Goal: Task Accomplishment & Management: Manage account settings

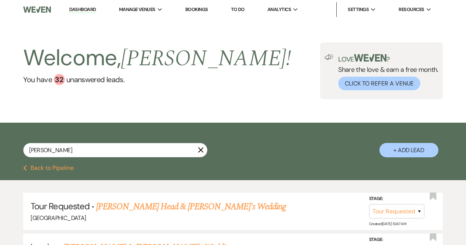
select select "2"
select select "8"
select select "5"
select select "8"
select select "5"
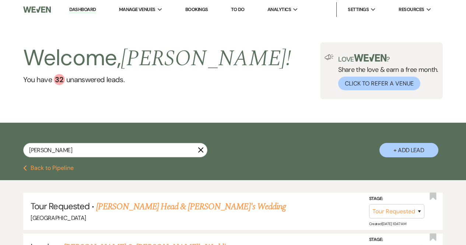
select select "8"
select select "5"
select select "8"
select select "5"
select select "8"
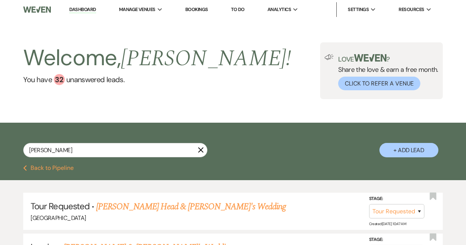
select select "5"
select select "8"
select select "5"
select select "8"
select select "5"
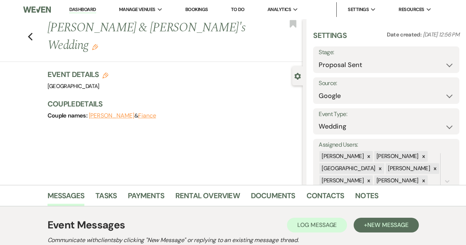
select select "6"
click at [32, 33] on use "button" at bounding box center [30, 37] width 5 height 8
select select "6"
select select "2"
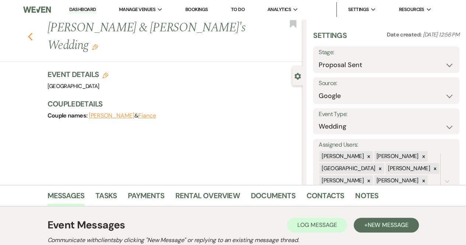
select select "8"
select select "5"
select select "8"
select select "5"
select select "8"
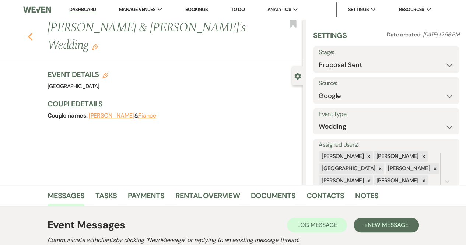
select select "5"
select select "8"
select select "5"
select select "8"
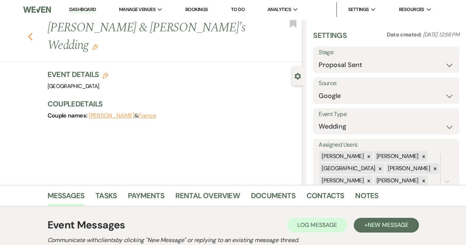
select select "5"
select select "8"
select select "5"
select select "8"
select select "5"
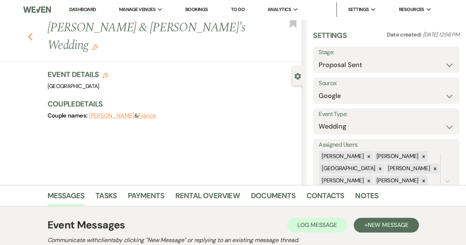
select select "8"
select select "10"
select select "8"
select select "5"
select select "8"
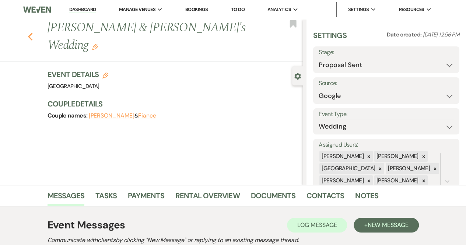
select select "5"
select select "8"
select select "5"
select select "8"
select select "5"
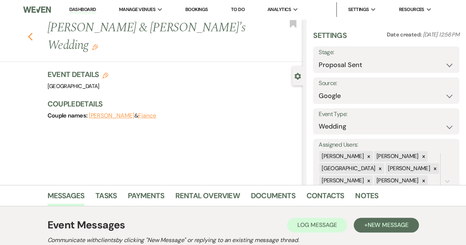
select select "8"
select select "5"
select select "8"
select select "5"
select select "8"
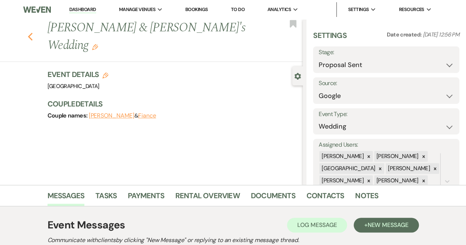
select select "8"
select select "5"
select select "8"
select select "5"
select select "8"
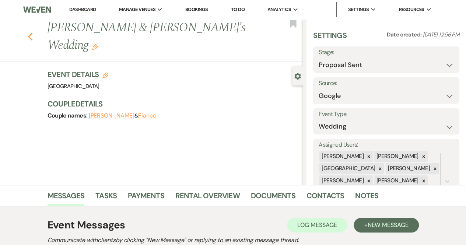
select select "5"
select select "8"
select select "5"
select select "8"
select select "5"
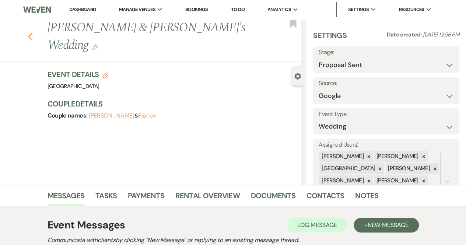
select select "8"
select select "5"
select select "8"
select select "5"
select select "8"
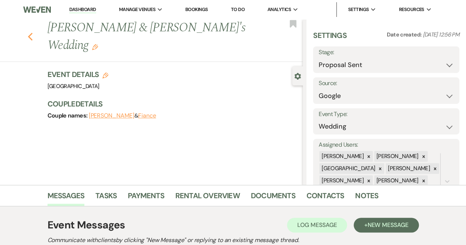
select select "5"
select select "8"
select select "5"
select select "8"
select select "5"
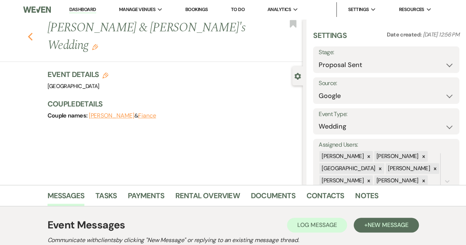
select select "8"
select select "1"
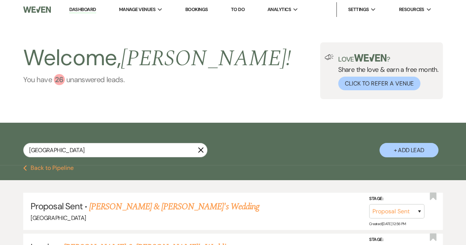
click at [58, 78] on div "26" at bounding box center [59, 79] width 11 height 11
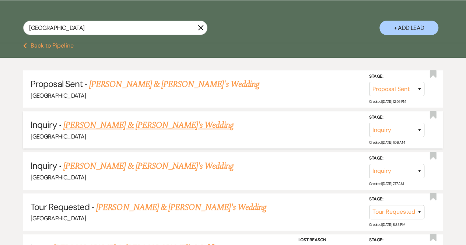
click at [160, 117] on li "Inquiry · [PERSON_NAME] & [PERSON_NAME]'s Wedding [GEOGRAPHIC_DATA] Stage: Inqu…" at bounding box center [232, 129] width 419 height 37
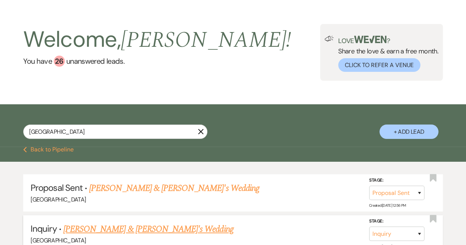
scroll to position [0, 0]
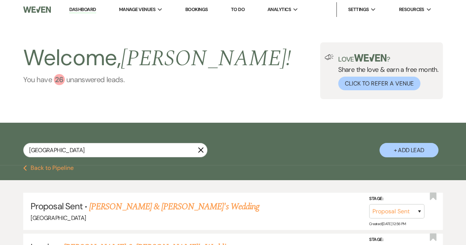
click at [58, 81] on div "26" at bounding box center [59, 79] width 11 height 11
click at [57, 79] on div "26" at bounding box center [59, 79] width 11 height 11
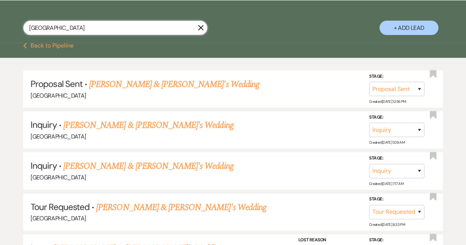
drag, startPoint x: 54, startPoint y: 28, endPoint x: 0, endPoint y: 23, distance: 54.3
click at [0, 23] on div "Madison X + Add Lead" at bounding box center [233, 22] width 466 height 37
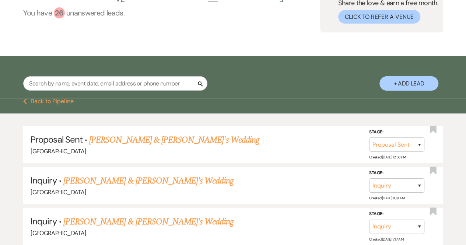
click at [57, 14] on div "26" at bounding box center [59, 12] width 11 height 11
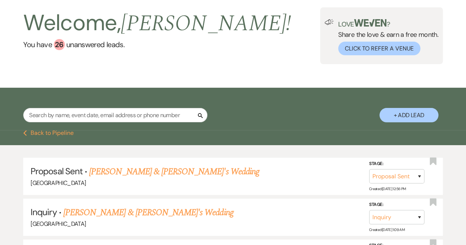
scroll to position [0, 0]
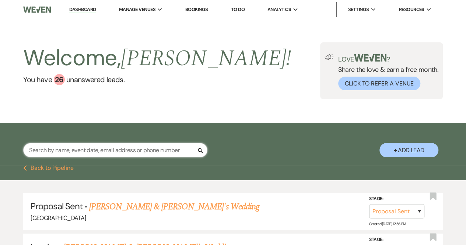
click at [168, 146] on input "text" at bounding box center [115, 150] width 184 height 14
type input "Lexi"
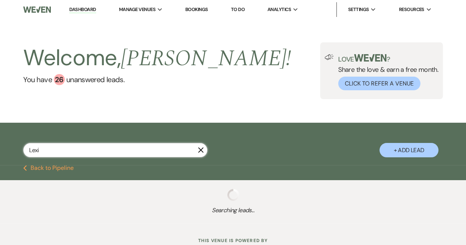
select select "8"
select select "5"
select select "8"
select select "5"
select select "8"
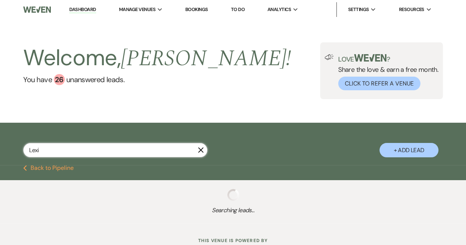
select select "5"
select select "8"
select select "5"
select select "8"
select select "5"
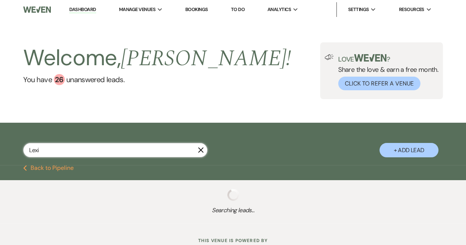
select select "8"
select select "5"
select select "8"
select select "5"
select select "8"
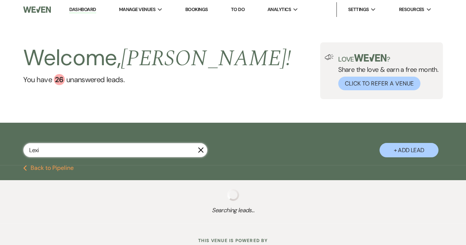
select select "5"
select select "8"
select select "6"
select select "8"
select select "5"
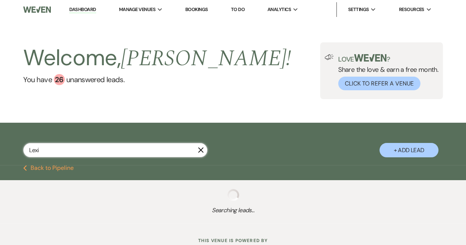
select select "8"
select select "5"
select select "8"
select select "5"
select select "8"
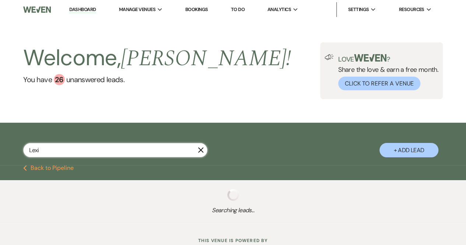
select select "5"
select select "8"
select select "5"
select select "8"
select select "6"
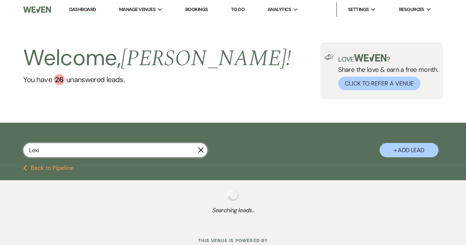
select select "8"
select select "5"
select select "8"
select select "5"
select select "8"
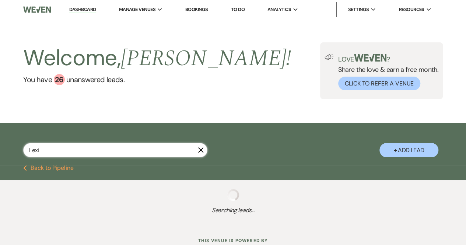
select select "5"
select select "8"
select select "5"
select select "8"
select select "5"
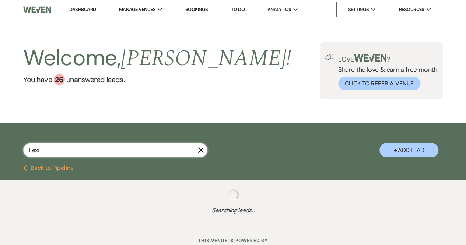
select select "8"
select select "5"
select select "8"
select select "5"
select select "8"
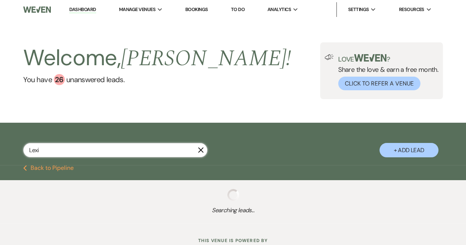
select select "5"
select select "8"
select select "5"
select select "8"
select select "5"
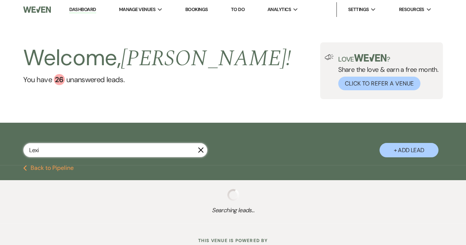
select select "8"
select select "5"
select select "8"
select select "5"
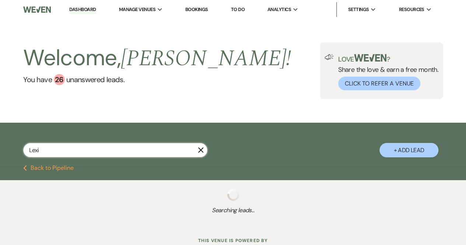
select select "8"
select select "6"
select select "8"
select select "6"
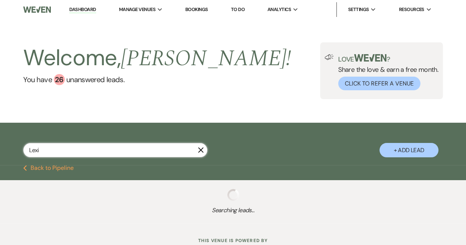
select select "8"
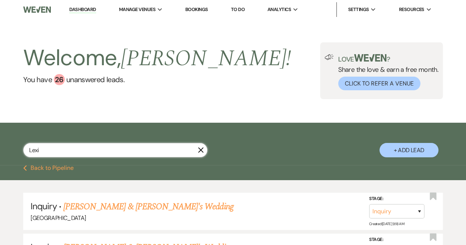
click at [78, 148] on input "Lexi" at bounding box center [115, 150] width 184 height 14
type input "Lexi De La Hoz"
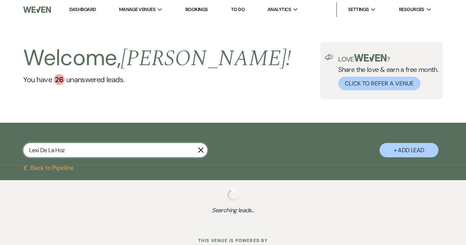
select select "8"
select select "5"
select select "8"
select select "5"
select select "8"
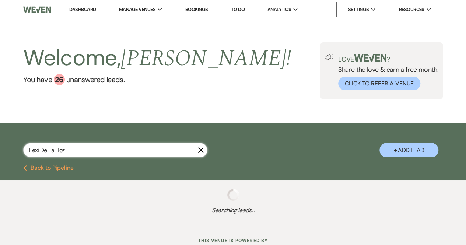
select select "5"
select select "8"
select select "5"
select select "8"
select select "5"
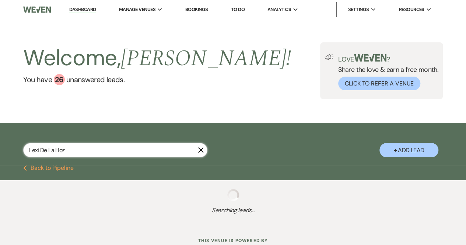
select select "8"
select select "5"
select select "8"
select select "5"
select select "8"
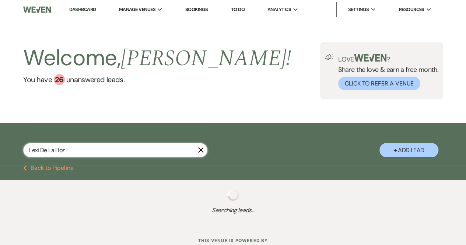
select select "5"
select select "8"
select select "6"
select select "8"
select select "5"
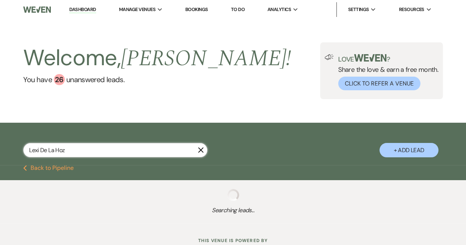
select select "8"
select select "5"
select select "8"
select select "5"
select select "8"
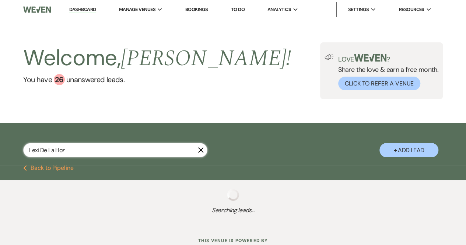
select select "5"
select select "8"
select select "6"
select select "8"
select select "5"
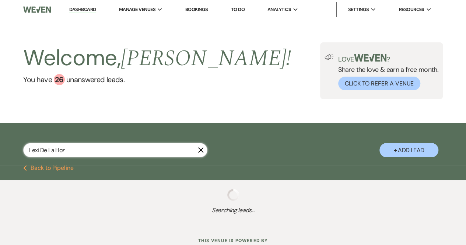
select select "8"
select select "5"
select select "8"
select select "5"
select select "8"
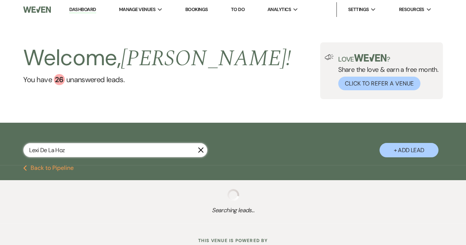
select select "5"
select select "8"
select select "5"
select select "8"
select select "5"
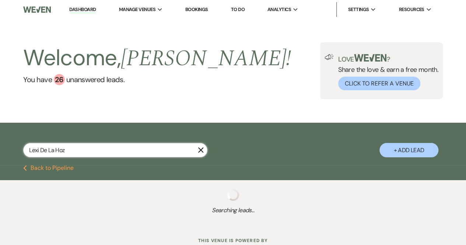
select select "8"
select select "5"
select select "8"
select select "5"
select select "8"
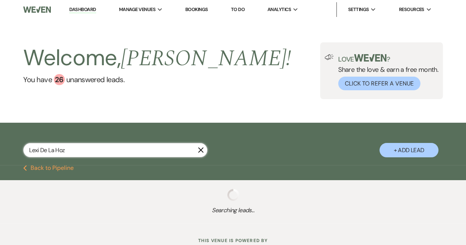
select select "8"
select select "5"
select select "8"
select select "6"
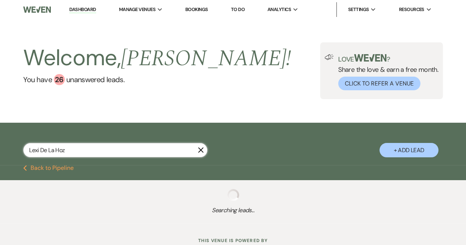
select select "8"
select select "6"
select select "8"
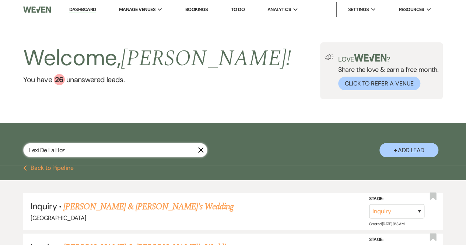
click at [80, 143] on input "Lexi De La Hoz" at bounding box center [115, 150] width 184 height 14
drag, startPoint x: 71, startPoint y: 151, endPoint x: 0, endPoint y: 142, distance: 72.0
click at [0, 142] on div "Lexi De La Hoz X + Add Lead" at bounding box center [233, 144] width 466 height 37
click at [49, 167] on button "Previous Back to Pipeline" at bounding box center [48, 168] width 50 height 6
type input "[GEOGRAPHIC_DATA]"
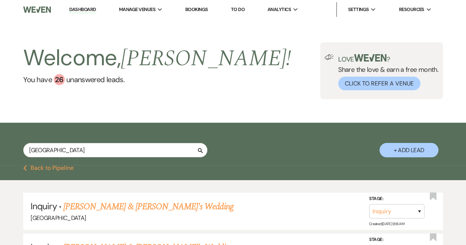
select select "6"
select select "2"
select select "8"
select select "5"
select select "8"
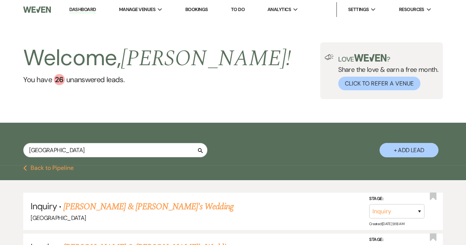
select select "5"
select select "8"
select select "5"
select select "8"
select select "5"
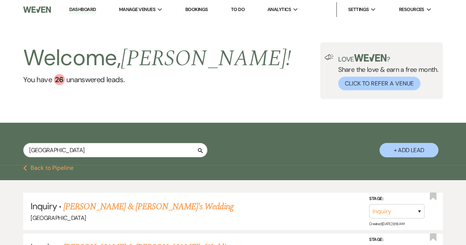
select select "8"
select select "5"
select select "8"
select select "5"
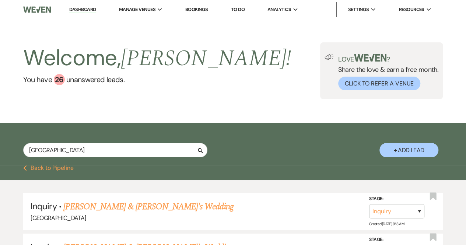
select select "8"
select select "5"
select select "8"
select select "10"
select select "8"
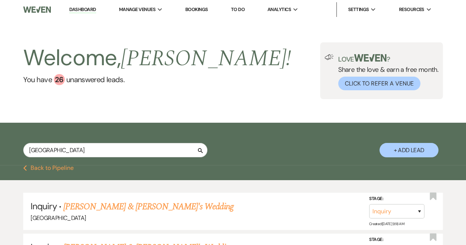
select select "5"
select select "8"
select select "5"
select select "8"
select select "5"
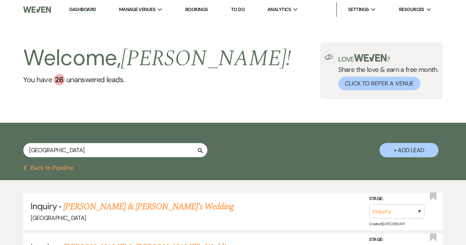
select select "8"
select select "5"
click at [49, 167] on button "Previous Back to Pipeline" at bounding box center [48, 168] width 50 height 6
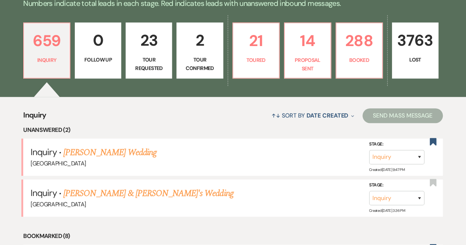
scroll to position [187, 0]
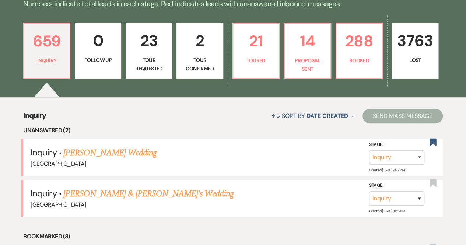
click at [153, 54] on link "23 Tour Requested" at bounding box center [148, 51] width 46 height 56
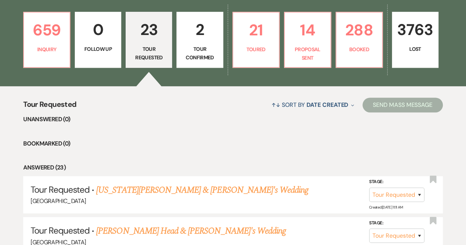
scroll to position [195, 0]
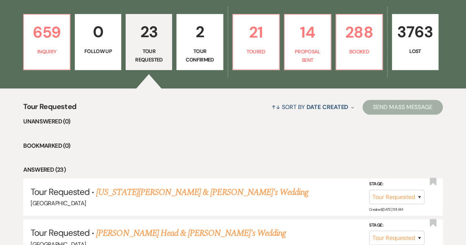
click at [194, 40] on p "2" at bounding box center [199, 32] width 37 height 25
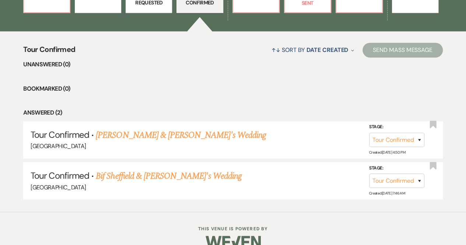
scroll to position [252, 0]
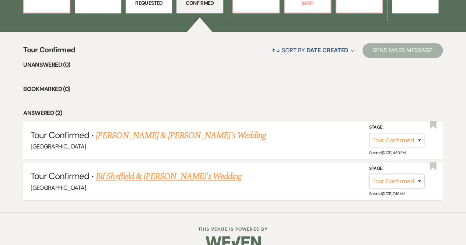
click at [413, 182] on select "Inquiry Follow Up Tour Requested Tour Confirmed Toured Proposal Sent Booked Lost" at bounding box center [396, 181] width 55 height 14
drag, startPoint x: 413, startPoint y: 182, endPoint x: 319, endPoint y: 136, distance: 104.0
click at [319, 136] on ul "Unanswered (0) Bookmarked (0) Answered (2) Tour Confirmed · [PERSON_NAME] & Fia…" at bounding box center [232, 129] width 419 height 139
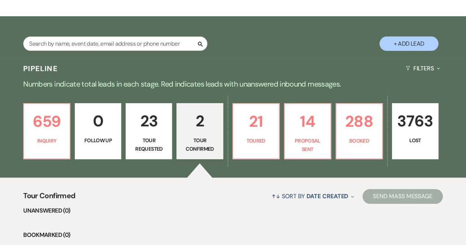
scroll to position [105, 0]
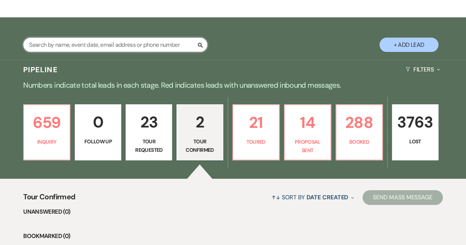
click at [67, 42] on input "text" at bounding box center [115, 45] width 184 height 14
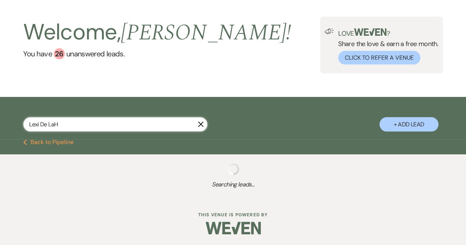
scroll to position [105, 0]
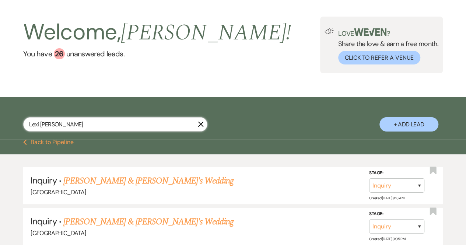
scroll to position [105, 0]
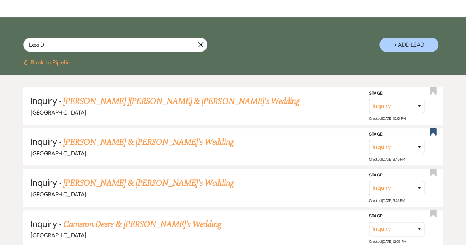
click at [406, 42] on button "+ Add Lead" at bounding box center [408, 45] width 59 height 14
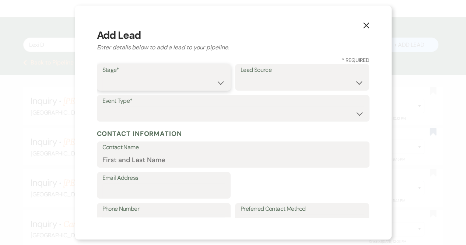
click at [132, 80] on select "Inquiry Follow Up Tour Requested Tour Confirmed Toured Proposal Sent Booked Lost" at bounding box center [163, 82] width 123 height 14
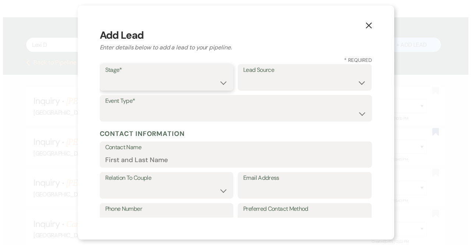
scroll to position [0, 0]
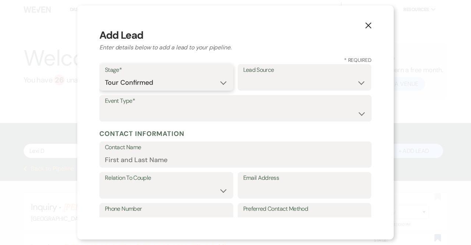
click at [105, 75] on select "Inquiry Follow Up Tour Requested Tour Confirmed Toured Proposal Sent Booked Lost" at bounding box center [166, 82] width 123 height 14
click at [204, 81] on select "Inquiry Follow Up Tour Requested Tour Confirmed Toured Proposal Sent Booked Lost" at bounding box center [166, 82] width 123 height 14
click at [105, 75] on select "Inquiry Follow Up Tour Requested Tour Confirmed Toured Proposal Sent Booked Lost" at bounding box center [166, 82] width 123 height 14
click at [275, 79] on select "Weven Venue Website Instagram Facebook Pinterest Google The Knot Wedding Wire H…" at bounding box center [304, 82] width 123 height 14
click at [358, 79] on select "Weven Venue Website Instagram Facebook Pinterest Google The Knot Wedding Wire H…" at bounding box center [304, 82] width 123 height 14
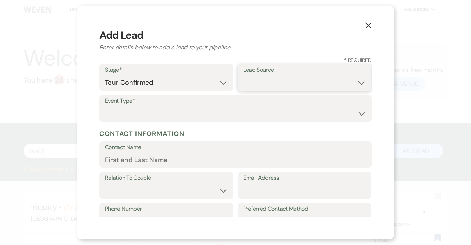
click at [357, 83] on select "Weven Venue Website Instagram Facebook Pinterest Google The Knot Wedding Wire H…" at bounding box center [304, 82] width 123 height 14
click at [243, 75] on select "Weven Venue Website Instagram Facebook Pinterest Google The Knot Wedding Wire H…" at bounding box center [304, 82] width 123 height 14
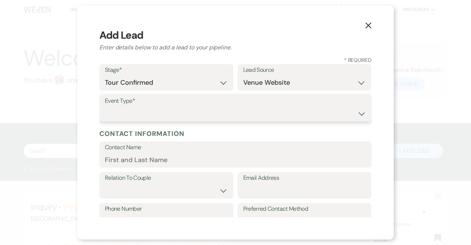
click at [114, 115] on select "Wedding Anniversary Party Baby Shower Bachelorette / Bachelor Party Birthday Pa…" at bounding box center [235, 113] width 261 height 14
click at [148, 105] on label "Event Type*" at bounding box center [235, 101] width 261 height 11
click at [356, 112] on select "Wedding Anniversary Party Baby Shower Bachelorette / Bachelor Party Birthday Pa…" at bounding box center [235, 113] width 261 height 14
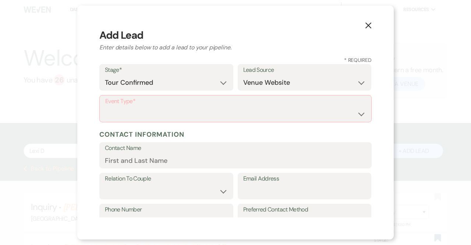
click at [160, 102] on label "Event Type*" at bounding box center [235, 101] width 261 height 11
click at [358, 112] on select "Wedding Anniversary Party Baby Shower Bachelorette / Bachelor Party Birthday Pa…" at bounding box center [235, 114] width 261 height 14
click at [105, 107] on select "Wedding Anniversary Party Baby Shower Bachelorette / Bachelor Party Birthday Pa…" at bounding box center [235, 114] width 261 height 14
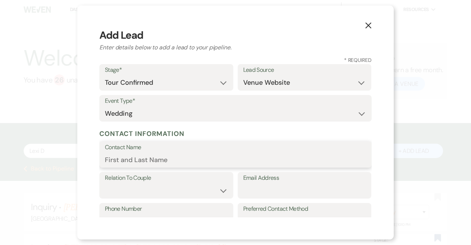
click at [142, 159] on input "Contact Name" at bounding box center [235, 159] width 261 height 14
drag, startPoint x: 165, startPoint y: 160, endPoint x: 86, endPoint y: 156, distance: 78.9
click at [86, 156] on div "X Add Lead Enter details below to add a lead to your pipeline. * Required Stage…" at bounding box center [235, 123] width 316 height 234
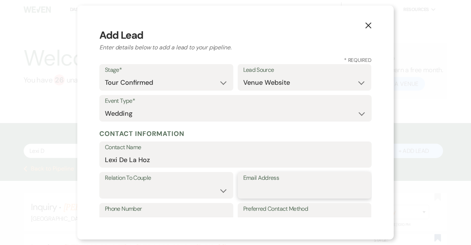
click at [272, 189] on input "Email Address" at bounding box center [304, 190] width 123 height 14
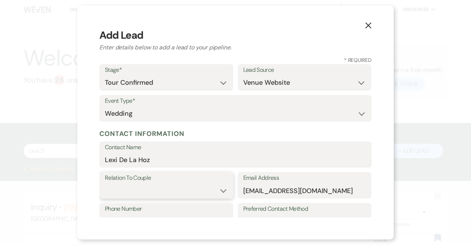
click at [220, 189] on select "Couple Planner Parent of Couple Family Member Friend Other" at bounding box center [166, 190] width 123 height 14
click at [105, 183] on select "Couple Planner Parent of Couple Family Member Friend Other" at bounding box center [166, 190] width 123 height 14
click at [132, 209] on label "Phone Number" at bounding box center [166, 208] width 123 height 11
click at [132, 214] on input "Phone Number" at bounding box center [166, 221] width 123 height 14
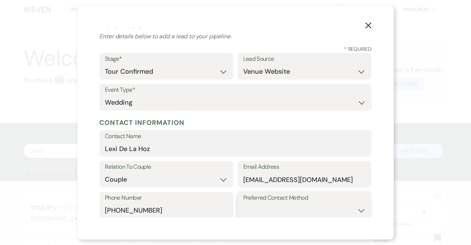
click at [354, 210] on select "Email Phone Text" at bounding box center [304, 210] width 123 height 14
click at [243, 203] on select "Email Phone Text" at bounding box center [304, 210] width 123 height 14
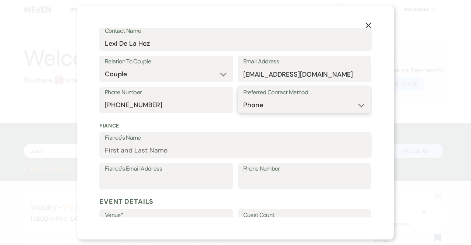
scroll to position [116, 0]
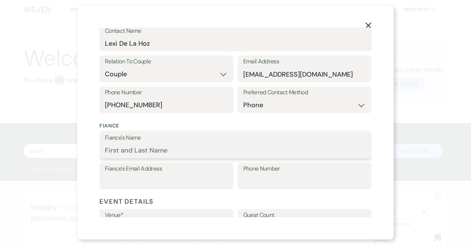
click at [143, 152] on input "Fiance's Name" at bounding box center [235, 150] width 261 height 14
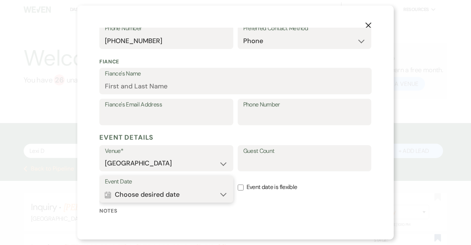
click at [219, 193] on button "Calendar Choose desired date Expand" at bounding box center [166, 194] width 123 height 15
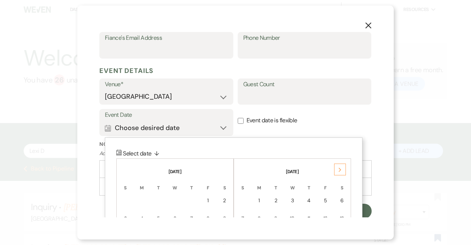
click at [337, 123] on label "Event date is flexible" at bounding box center [305, 120] width 134 height 23
click at [244, 123] on input "Event date is flexible" at bounding box center [241, 121] width 6 height 6
click at [343, 115] on label "Event date is flexible" at bounding box center [305, 120] width 134 height 23
click at [244, 118] on input "Event date is flexible" at bounding box center [241, 121] width 6 height 6
click at [238, 120] on input "Event date is flexible" at bounding box center [241, 121] width 6 height 6
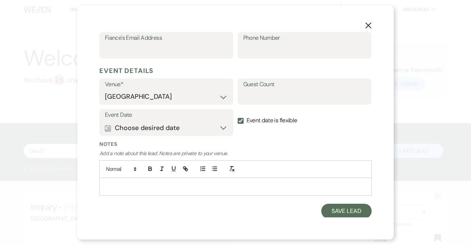
click at [136, 185] on p at bounding box center [235, 186] width 261 height 8
click at [133, 188] on p at bounding box center [235, 186] width 261 height 8
click at [78, 183] on div "X Add Lead Enter details below to add a lead to your pipeline. * Required Stage…" at bounding box center [235, 123] width 316 height 234
click at [170, 190] on p at bounding box center [235, 186] width 261 height 8
click at [64, 184] on div "X Add Lead Enter details below to add a lead to your pipeline. * Required Stage…" at bounding box center [235, 122] width 471 height 245
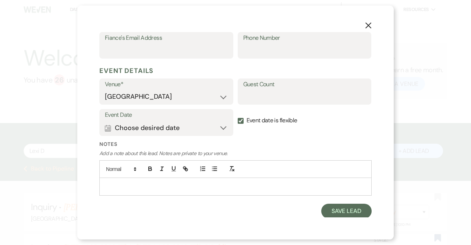
click at [142, 187] on p at bounding box center [235, 186] width 261 height 8
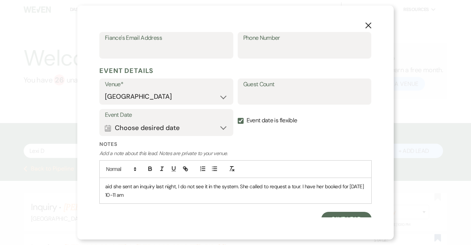
click at [290, 199] on div "aid she sent an inquiry last night, I do not see it in the system. She called t…" at bounding box center [236, 190] width 272 height 25
click at [147, 193] on p "aid she sent an inquiry last night, I do not see it in the system. She called t…" at bounding box center [235, 190] width 261 height 17
click at [148, 194] on p "aid she sent an inquiry last night, I do not see it in the system. She called t…" at bounding box center [235, 190] width 261 height 17
click at [192, 196] on p "aid she sent an inquiry last night, I do not see it in the system. She called t…" at bounding box center [235, 190] width 261 height 17
click at [104, 176] on div at bounding box center [235, 169] width 272 height 18
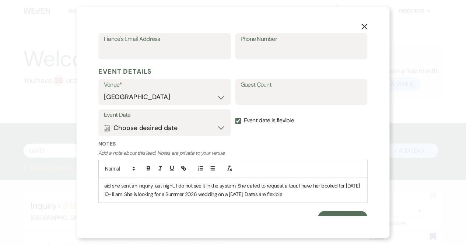
scroll to position [255, 0]
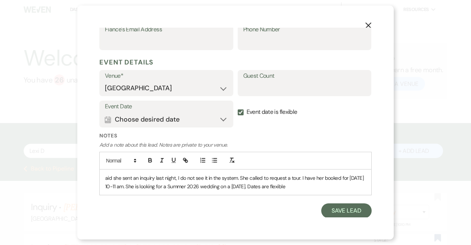
click at [104, 178] on div "aid she sent an inquiry last night, I do not see it in the system. She called t…" at bounding box center [236, 181] width 272 height 25
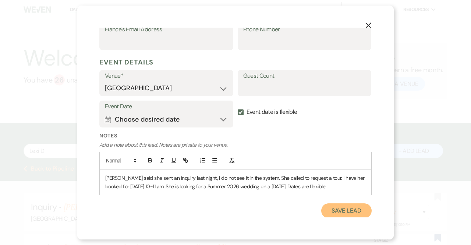
click at [343, 210] on button "Save Lead" at bounding box center [346, 210] width 50 height 15
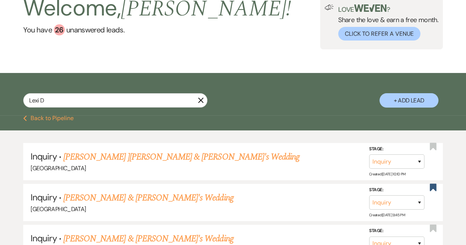
scroll to position [0, 0]
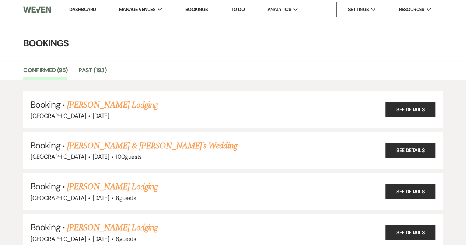
click at [197, 8] on link "Bookings" at bounding box center [196, 9] width 23 height 7
click at [91, 8] on link "Dashboard" at bounding box center [82, 9] width 26 height 6
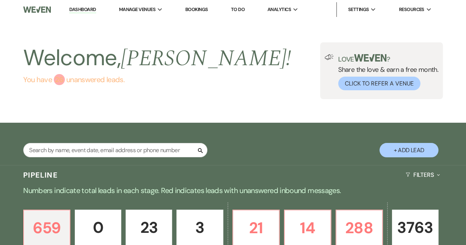
click at [195, 74] on link "You have 26 unanswered lead s ." at bounding box center [157, 79] width 268 height 11
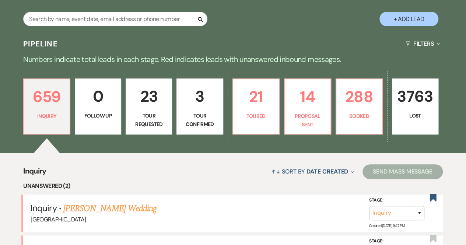
scroll to position [121, 0]
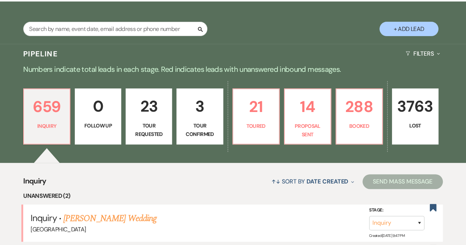
click at [203, 118] on p "3" at bounding box center [199, 106] width 37 height 25
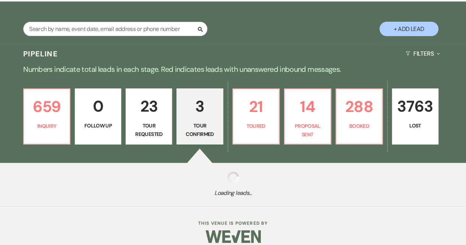
select select "4"
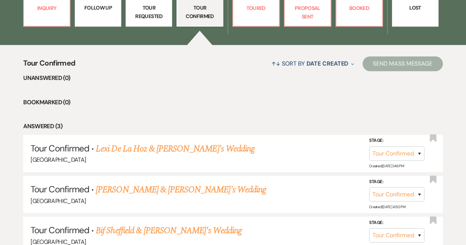
scroll to position [240, 0]
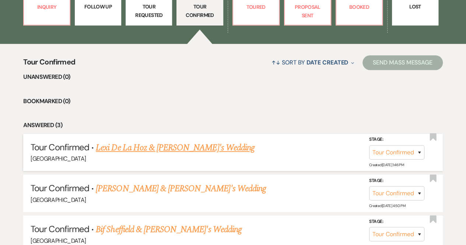
click at [156, 148] on link "Lexi De La Hoz & Fiance's Wedding" at bounding box center [175, 147] width 159 height 13
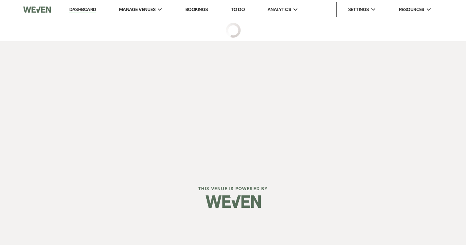
select select "4"
select select "5"
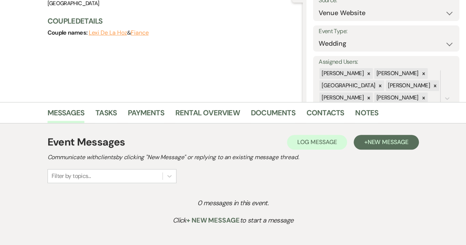
scroll to position [83, 0]
click at [394, 143] on span "New Message" at bounding box center [387, 142] width 41 height 8
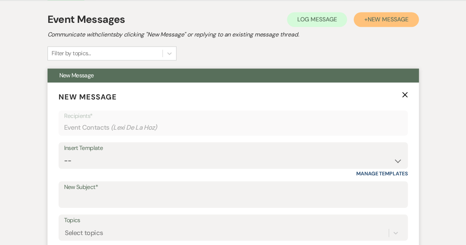
scroll to position [206, 0]
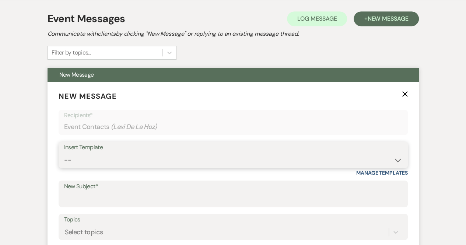
click at [78, 156] on select "-- Weven Planning Portal Introduction (Booked Events) Congratulations on choosi…" at bounding box center [233, 160] width 338 height 14
select select "2264"
click at [64, 153] on select "-- Weven Planning Portal Introduction (Booked Events) Congratulations on choosi…" at bounding box center [233, 160] width 338 height 14
type input "Tour Confirmation"
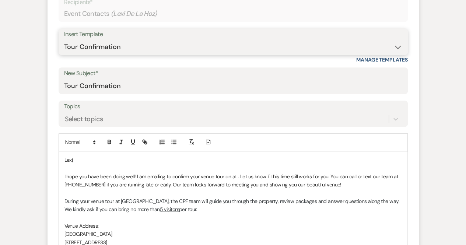
scroll to position [319, 0]
click at [232, 174] on p "I hope you have been doing well! I am emailing to confirm your venue tour on at…" at bounding box center [232, 180] width 337 height 17
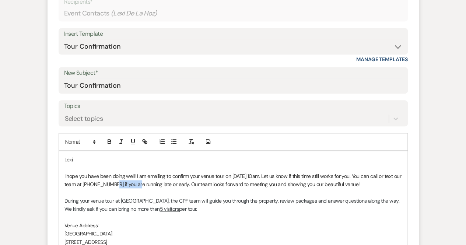
drag, startPoint x: 145, startPoint y: 182, endPoint x: 116, endPoint y: 182, distance: 29.4
click at [116, 182] on p "I hope you have been doing well! I am emailing to confirm your venue tour on Au…" at bounding box center [232, 180] width 337 height 17
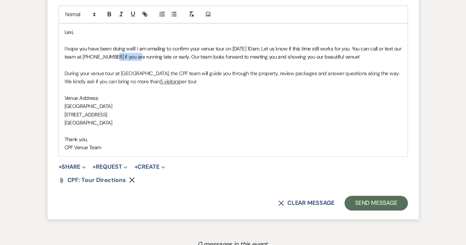
scroll to position [449, 0]
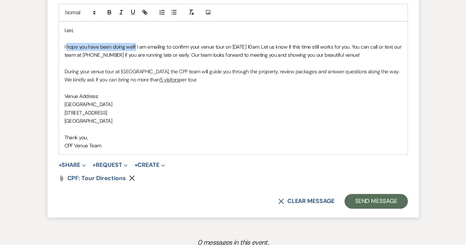
drag, startPoint x: 134, startPoint y: 45, endPoint x: 67, endPoint y: 46, distance: 67.0
click at [67, 46] on p "I hope you have been doing well! I am emailing to confirm your venue tour on Au…" at bounding box center [232, 51] width 337 height 17
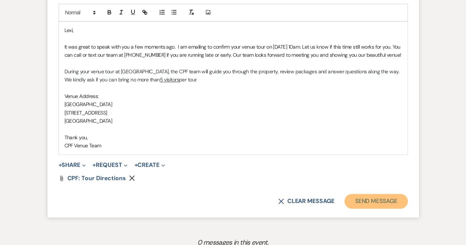
click at [375, 208] on button "Send Message" at bounding box center [375, 201] width 63 height 15
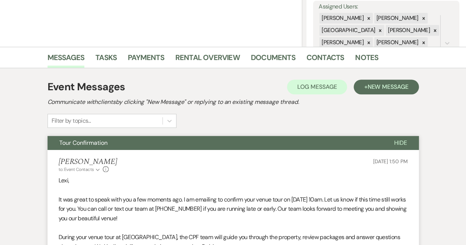
scroll to position [0, 0]
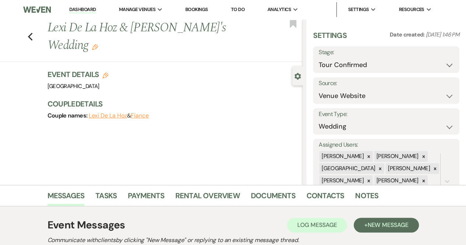
click at [81, 8] on link "Dashboard" at bounding box center [82, 9] width 26 height 7
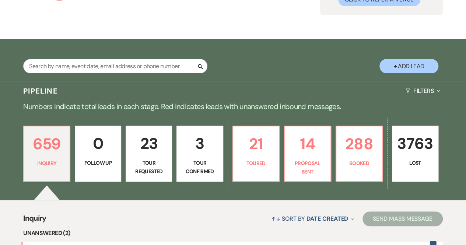
scroll to position [85, 0]
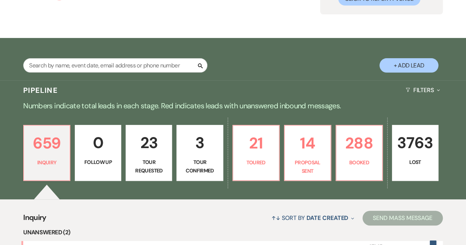
click at [201, 163] on p "Tour Confirmed" at bounding box center [199, 166] width 37 height 17
select select "4"
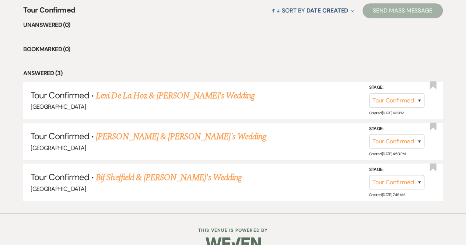
scroll to position [292, 0]
click at [147, 176] on link "Bif Sheffield & [PERSON_NAME]'s Wedding" at bounding box center [169, 176] width 146 height 13
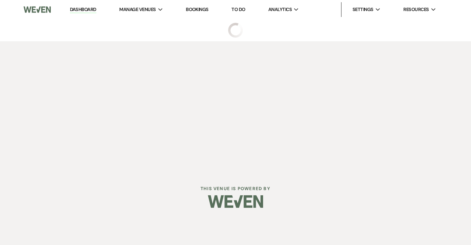
select select "4"
select select "6"
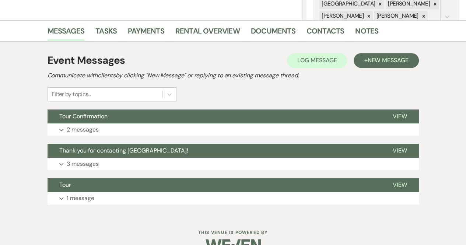
scroll to position [182, 0]
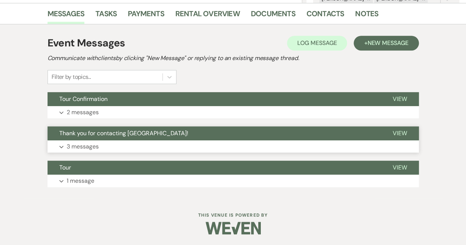
click at [91, 142] on p "3 messages" at bounding box center [83, 147] width 32 height 10
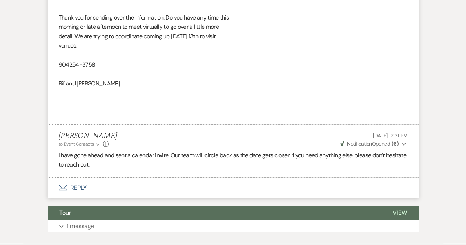
scroll to position [569, 0]
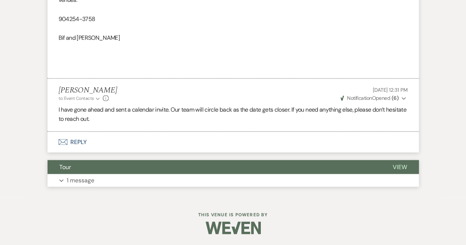
click at [76, 179] on p "1 message" at bounding box center [81, 180] width 28 height 10
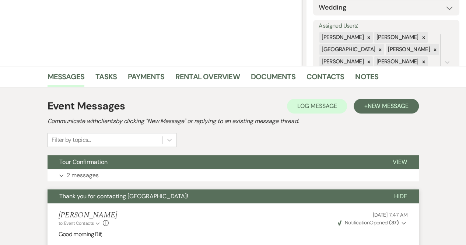
scroll to position [118, 0]
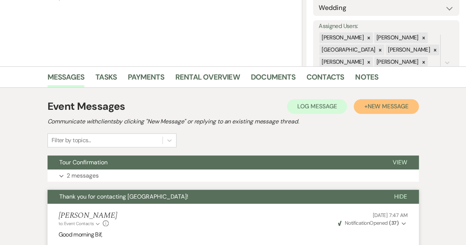
click at [379, 105] on span "New Message" at bounding box center [387, 106] width 41 height 8
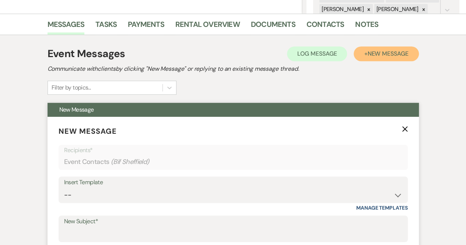
scroll to position [171, 0]
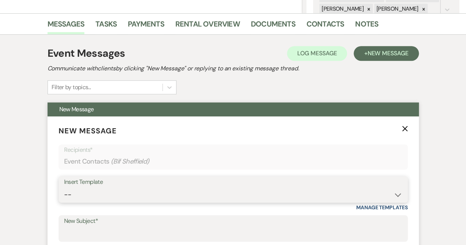
click at [89, 188] on select "-- Weven Planning Portal Introduction (Booked Events) Congratulations on choosi…" at bounding box center [233, 194] width 338 height 14
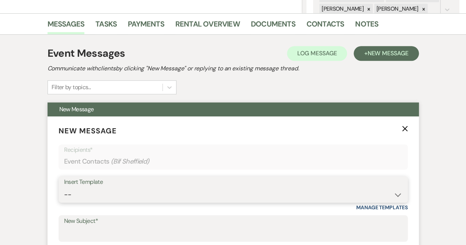
click at [395, 193] on select "-- Weven Planning Portal Introduction (Booked Events) Congratulations on choosi…" at bounding box center [233, 194] width 338 height 14
select select "2221"
click at [64, 187] on select "-- Weven Planning Portal Introduction (Booked Events) Congratulations on choosi…" at bounding box center [233, 194] width 338 height 14
type input "Following up!"
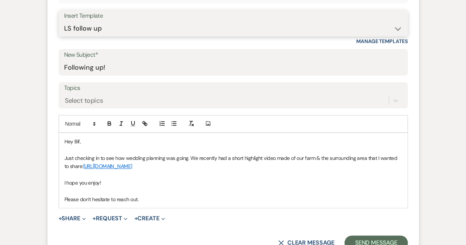
scroll to position [338, 0]
click at [146, 25] on select "-- Weven Planning Portal Introduction (Booked Events) Congratulations on choosi…" at bounding box center [233, 28] width 338 height 14
select select "1431"
click at [64, 21] on select "-- Weven Planning Portal Introduction (Booked Events) Congratulations on choosi…" at bounding box center [233, 28] width 338 height 14
type input "Thank you for visiting [GEOGRAPHIC_DATA]!"
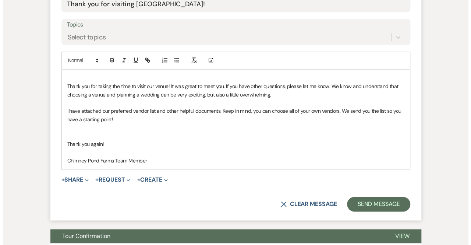
scroll to position [401, 0]
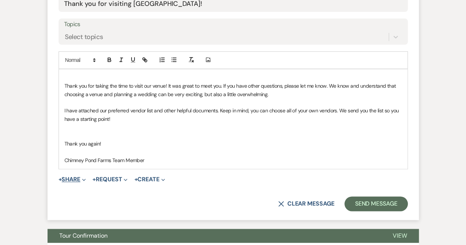
click at [86, 178] on icon "Expand" at bounding box center [84, 180] width 4 height 4
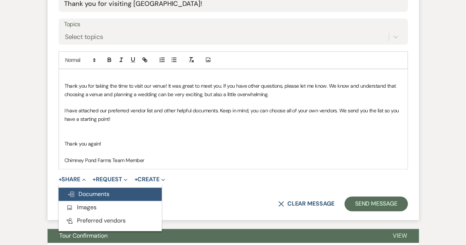
click at [87, 192] on span "Doc Upload Documents" at bounding box center [88, 194] width 42 height 8
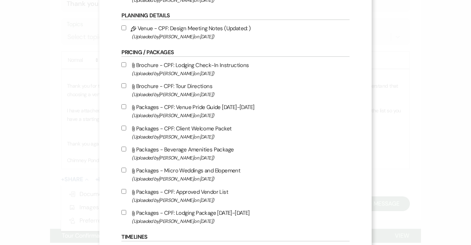
scroll to position [690, 0]
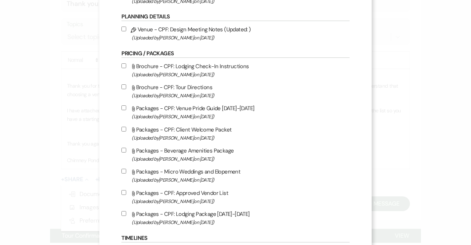
click at [124, 170] on input "Attach File Packages - Micro Weddings and Elopement (Uploaded by Lauren Segedin…" at bounding box center [123, 171] width 5 height 5
checkbox input "true"
click at [125, 191] on input "Attach File Packages - CPF: Approved Vendor List (Uploaded by Brooke Robinson o…" at bounding box center [123, 192] width 5 height 5
checkbox input "true"
click at [124, 151] on input "Attach File Packages - Beverage Amenities Package (Uploaded by Brooke Robinson …" at bounding box center [123, 150] width 5 height 5
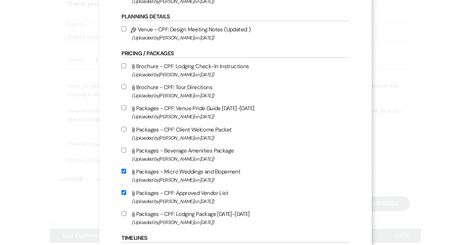
checkbox input "true"
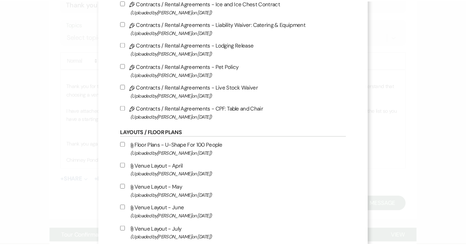
scroll to position [0, 0]
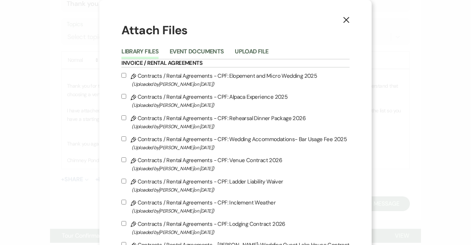
click at [343, 20] on use "button" at bounding box center [346, 20] width 6 height 6
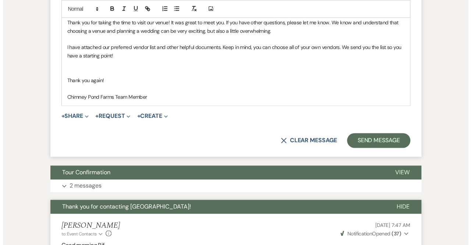
scroll to position [462, 0]
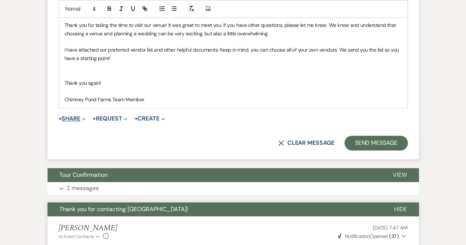
click at [85, 117] on icon "Expand" at bounding box center [84, 119] width 4 height 4
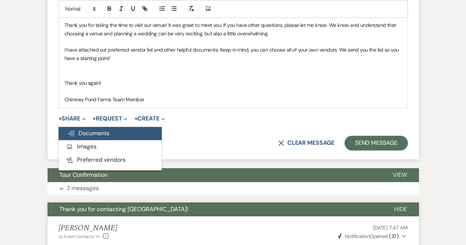
click at [87, 133] on span "Doc Upload Documents" at bounding box center [88, 133] width 42 height 8
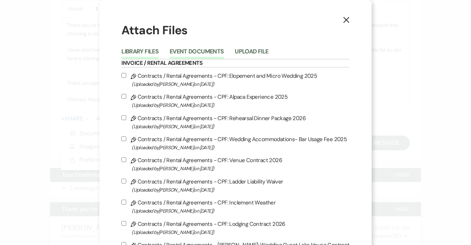
click at [201, 51] on button "Event Documents" at bounding box center [197, 54] width 54 height 10
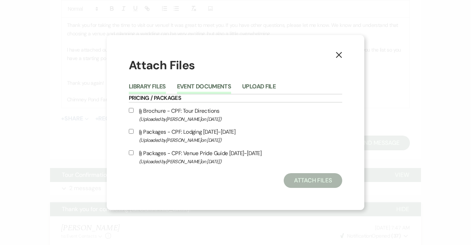
click at [151, 86] on button "Library Files" at bounding box center [147, 89] width 37 height 10
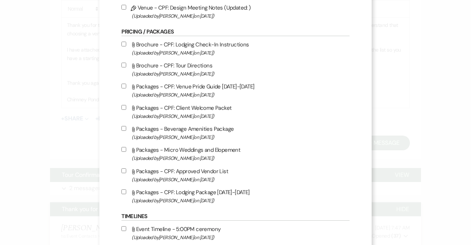
scroll to position [714, 0]
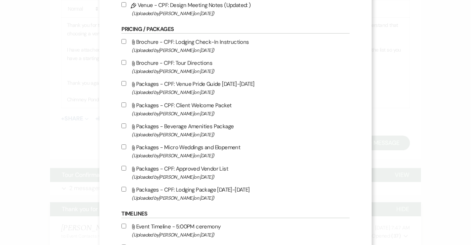
click at [125, 123] on input "Attach File Packages - Beverage Amenities Package (Uploaded by Brooke Robinson …" at bounding box center [123, 125] width 5 height 5
checkbox input "true"
click at [122, 144] on input "Attach File Packages - Micro Weddings and Elopement (Uploaded by Lauren Segedin…" at bounding box center [123, 146] width 5 height 5
checkbox input "true"
click at [125, 167] on input "Attach File Packages - CPF: Approved Vendor List (Uploaded by Brooke Robinson o…" at bounding box center [123, 168] width 5 height 5
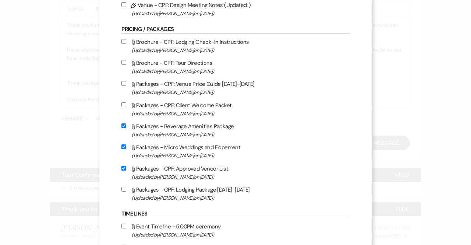
checkbox input "true"
click at [125, 104] on input "Attach File Packages - CPF: Client Welcome Packet (Uploaded by Brooke Robinson …" at bounding box center [123, 104] width 5 height 5
checkbox input "true"
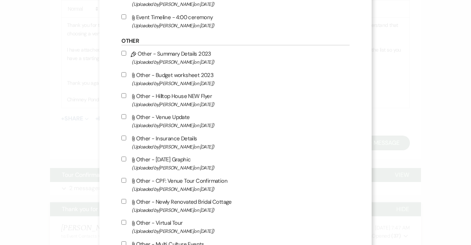
scroll to position [989, 0]
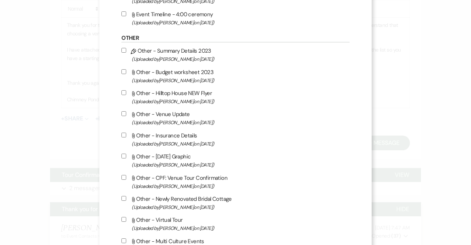
click at [125, 104] on label "Attach File Other - Hilltop House NEW Flyer (Uploaded by Lauren Segedin on May …" at bounding box center [235, 96] width 228 height 17
click at [125, 95] on input "Attach File Other - Hilltop House NEW Flyer (Uploaded by Lauren Segedin on May …" at bounding box center [123, 92] width 5 height 5
checkbox input "true"
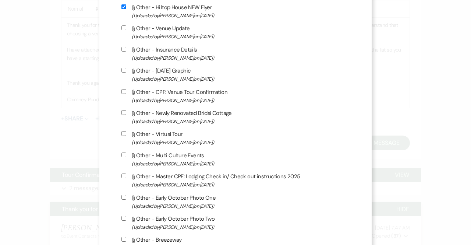
scroll to position [1075, 0]
